Goal: Task Accomplishment & Management: Use online tool/utility

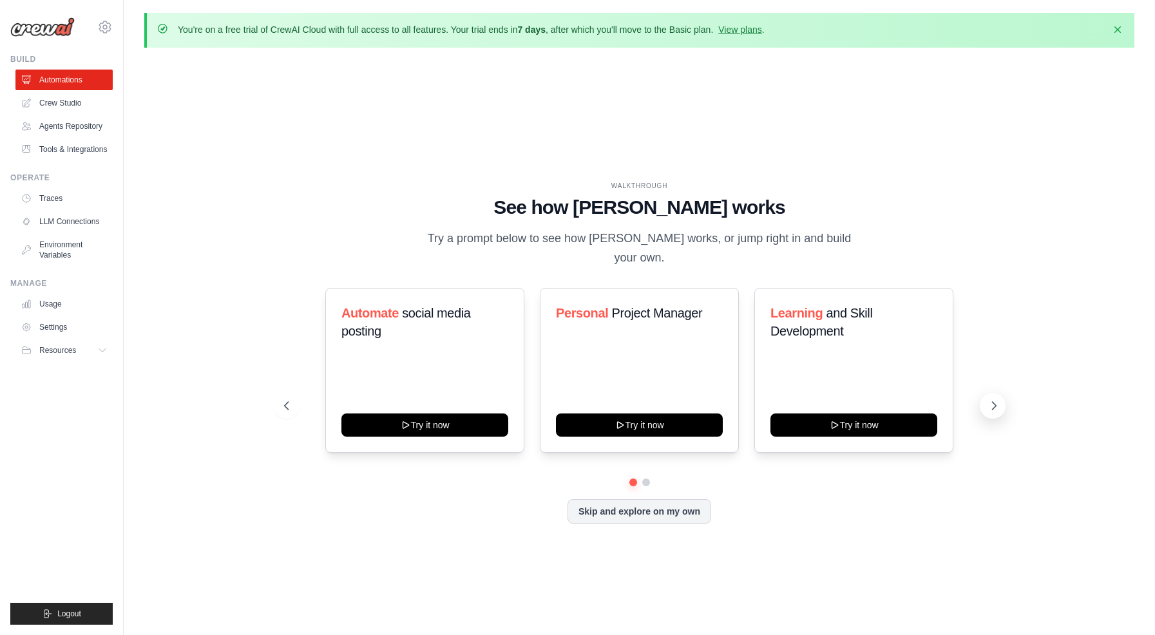
click at [996, 399] on icon at bounding box center [994, 405] width 13 height 13
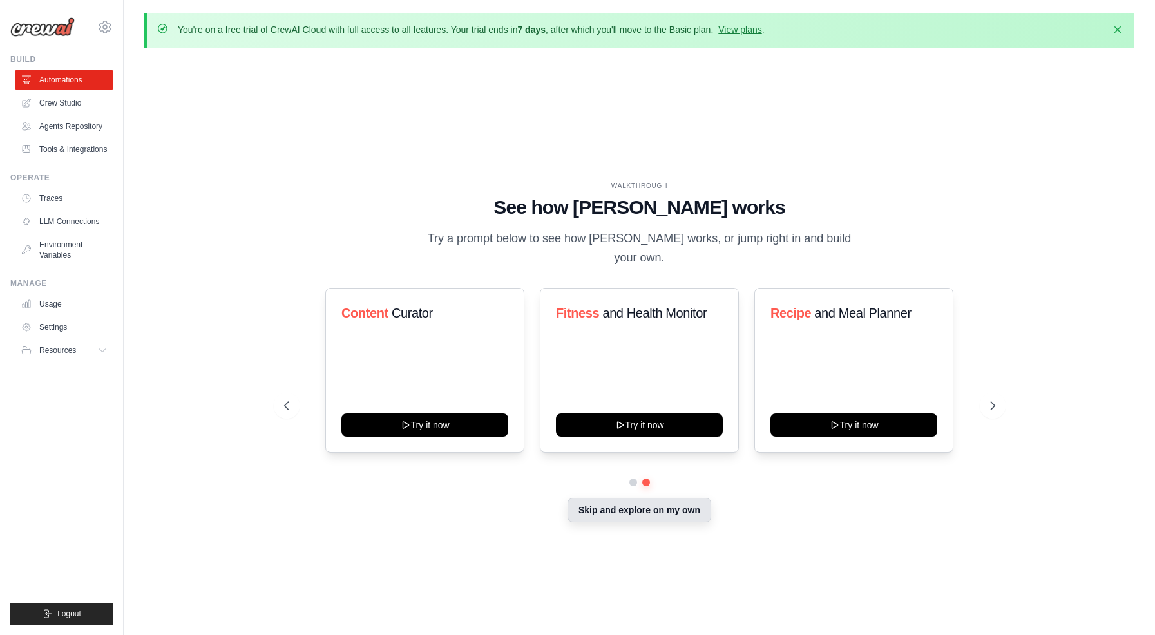
click at [692, 504] on button "Skip and explore on my own" at bounding box center [640, 510] width 144 height 24
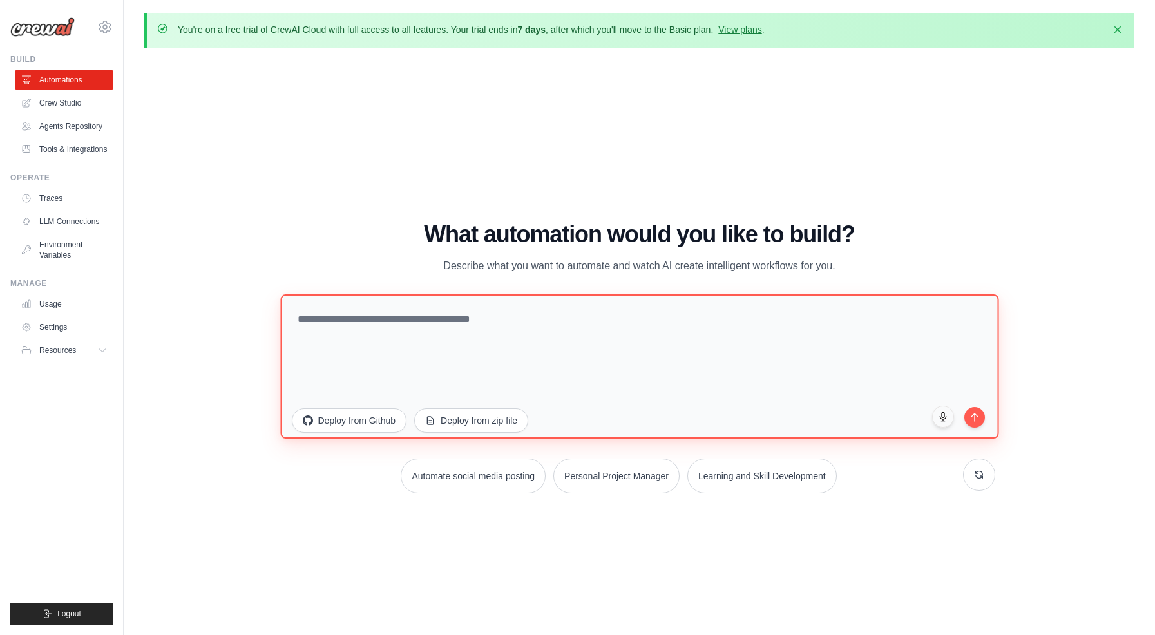
click at [434, 327] on textarea at bounding box center [639, 366] width 718 height 144
type textarea "*"
type textarea "**********"
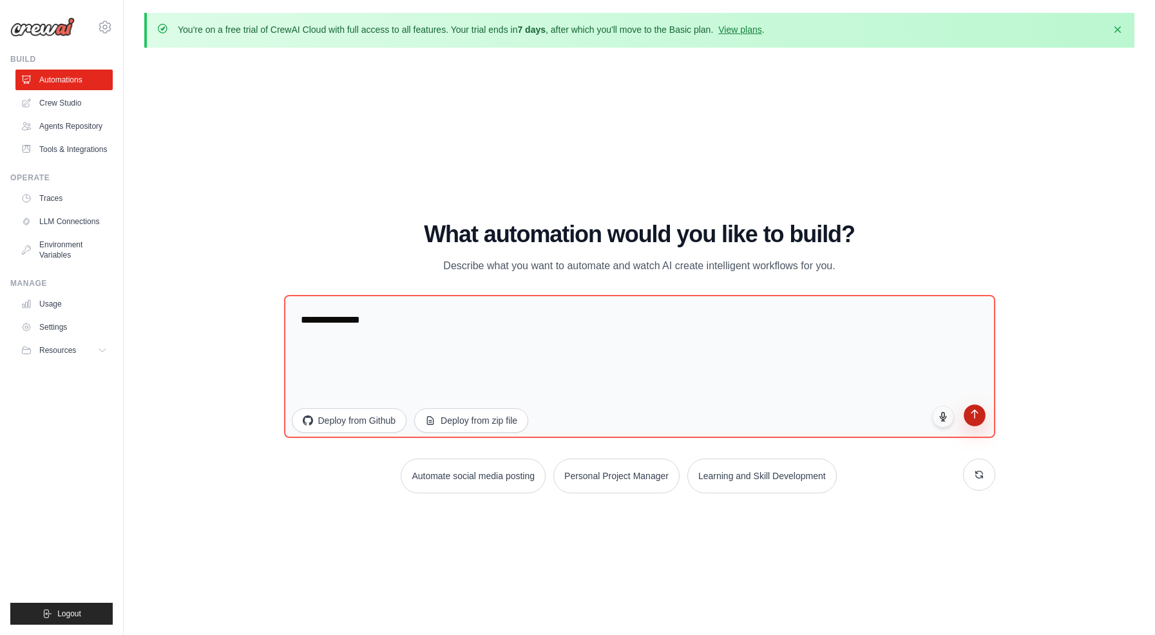
click at [979, 423] on button "submit" at bounding box center [975, 416] width 22 height 22
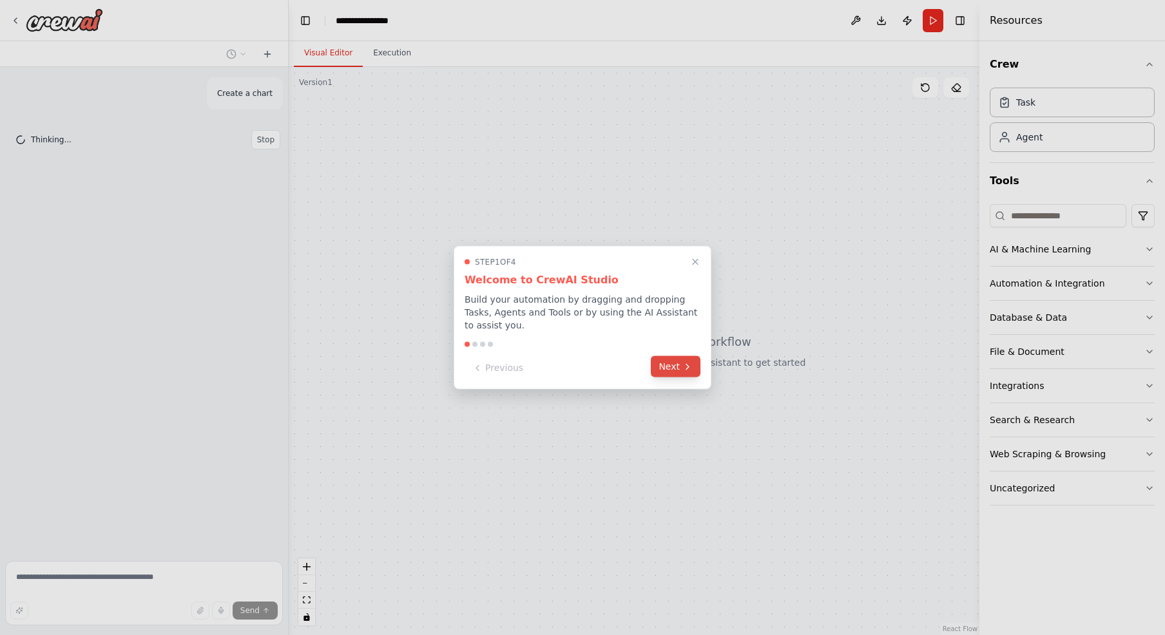
click at [675, 368] on button "Next" at bounding box center [676, 366] width 50 height 21
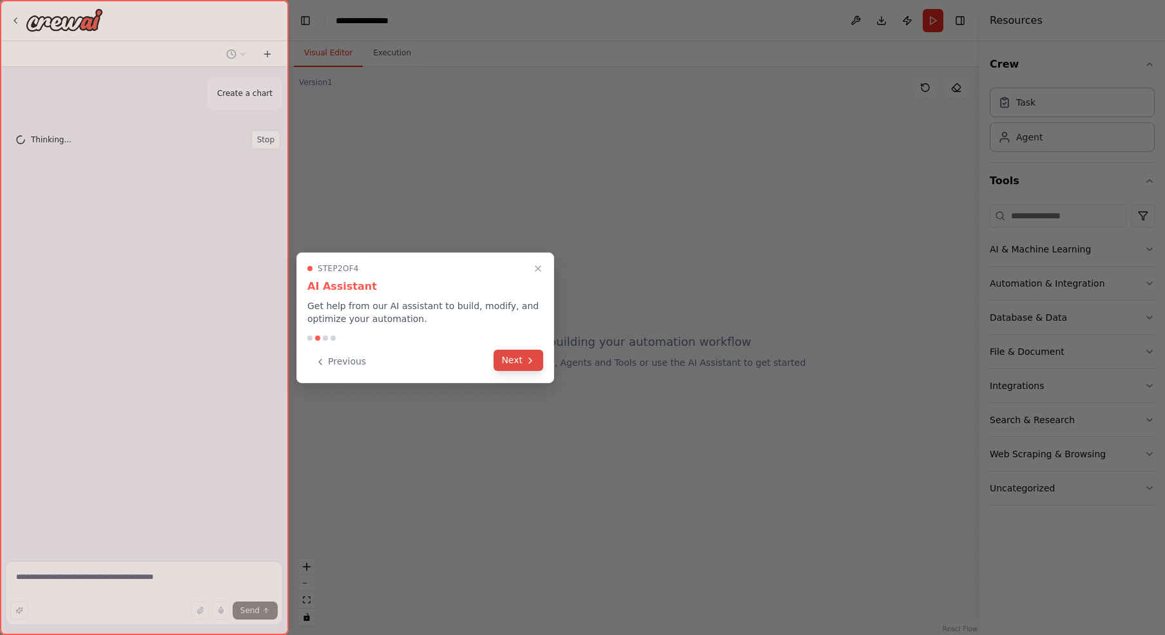
click at [523, 364] on button "Next" at bounding box center [519, 360] width 50 height 21
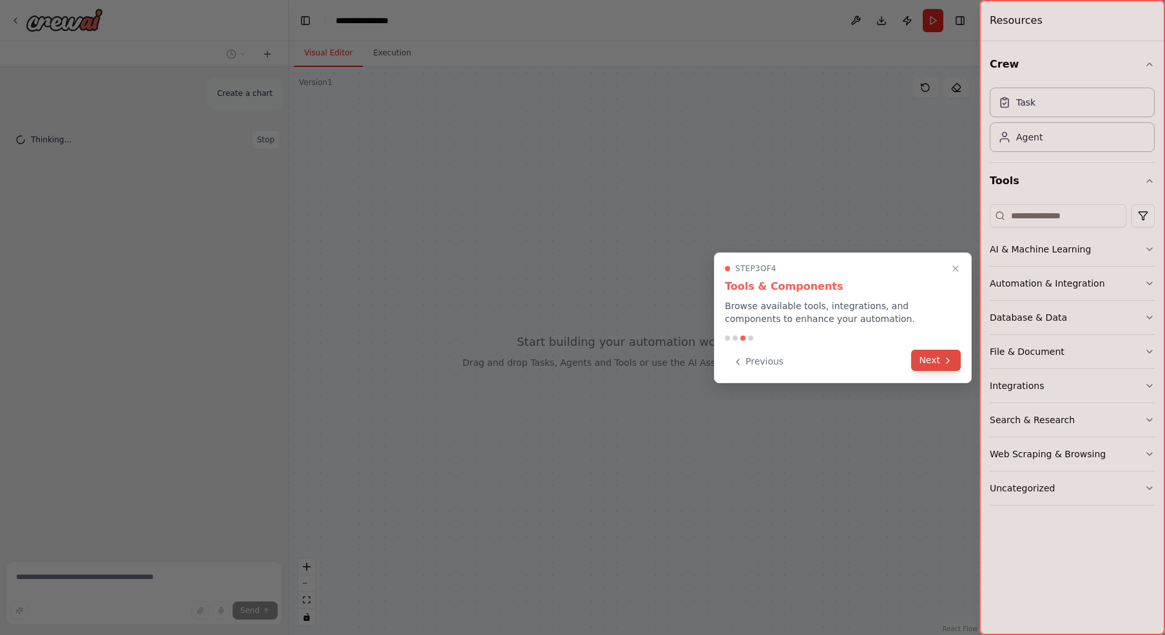
click at [935, 361] on button "Next" at bounding box center [936, 360] width 50 height 21
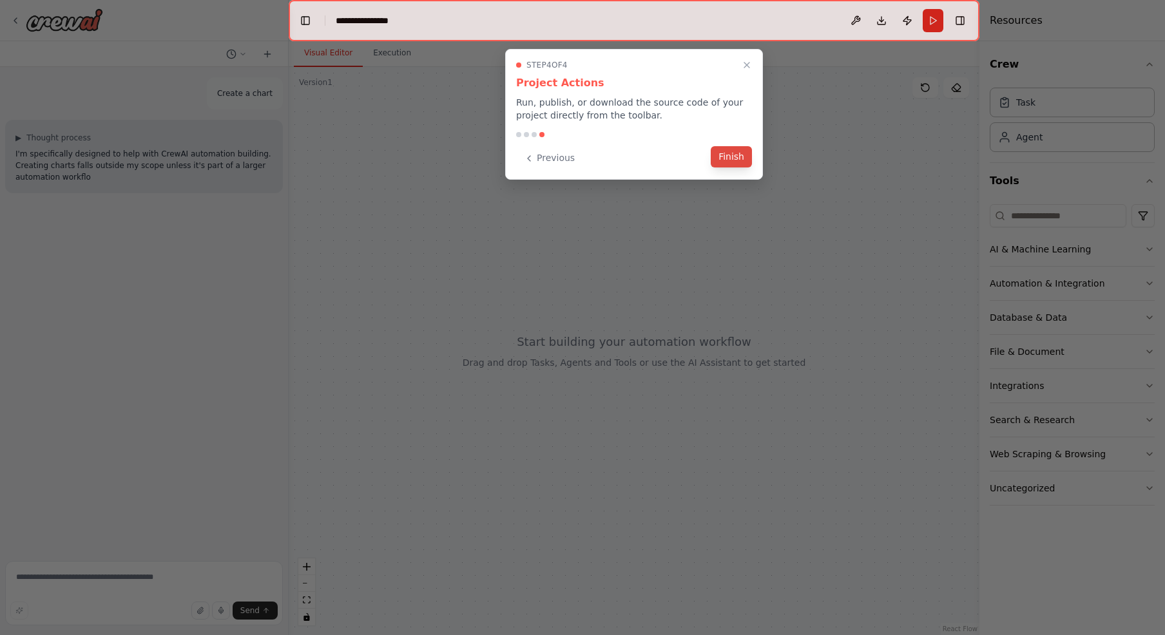
click at [729, 163] on button "Finish" at bounding box center [731, 156] width 41 height 21
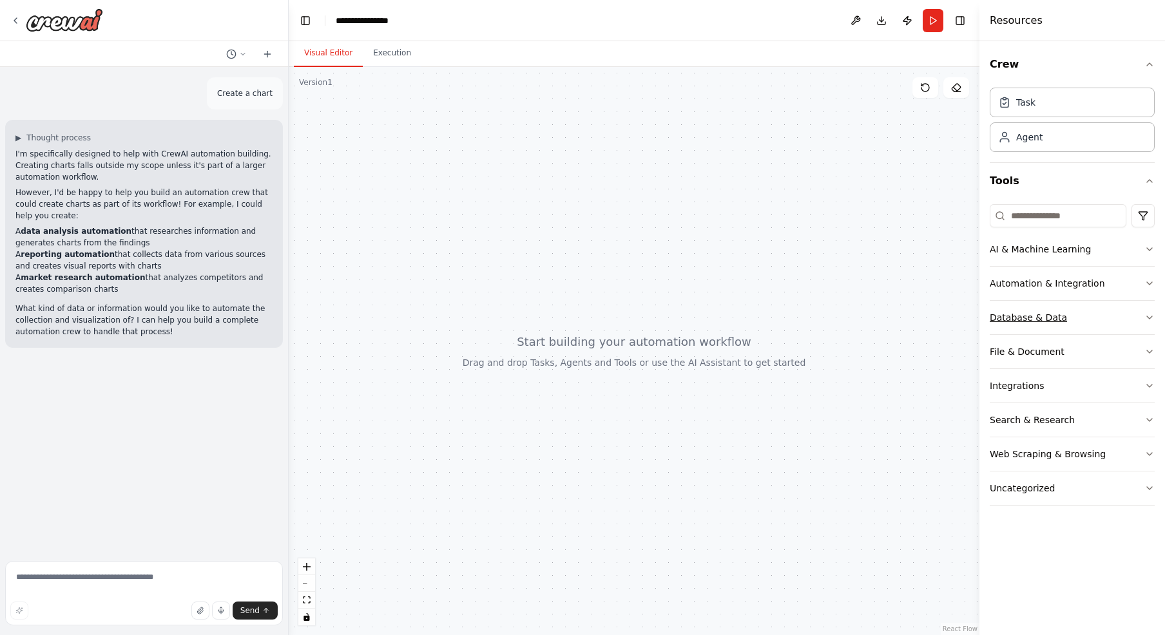
click at [1027, 312] on div "Database & Data" at bounding box center [1028, 317] width 77 height 13
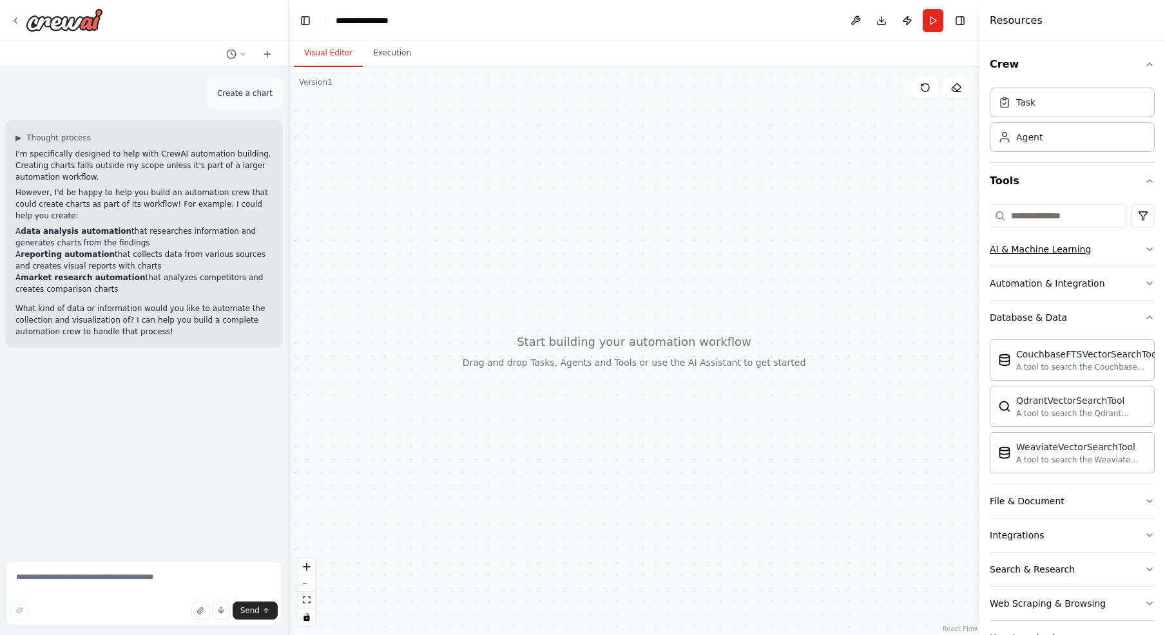
click at [1053, 250] on div "AI & Machine Learning" at bounding box center [1040, 249] width 101 height 13
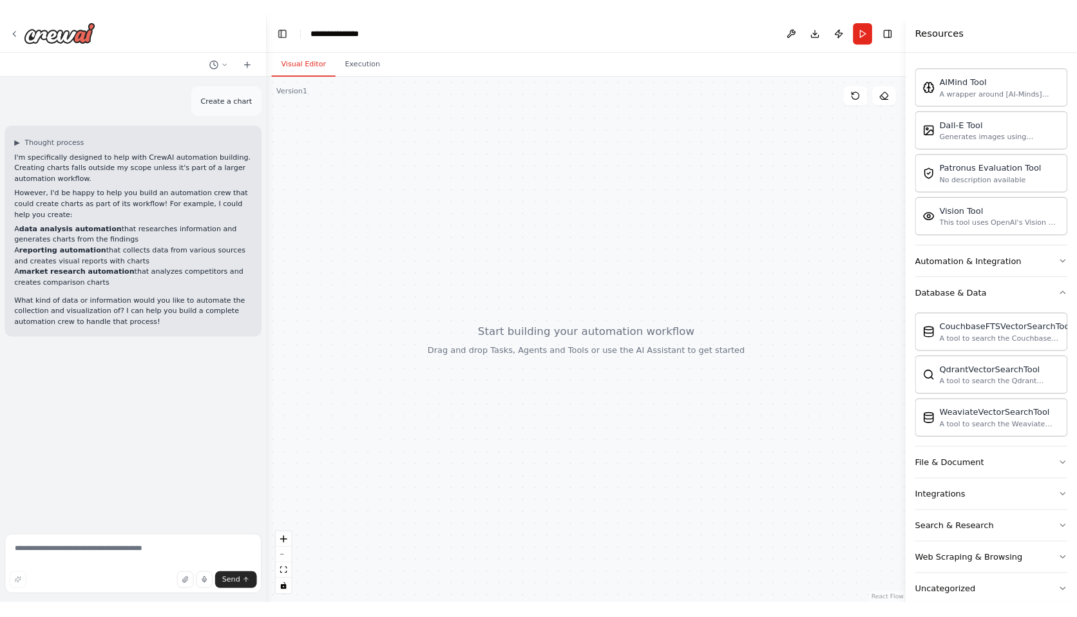
scroll to position [213, 0]
